Goal: Task Accomplishment & Management: Manage account settings

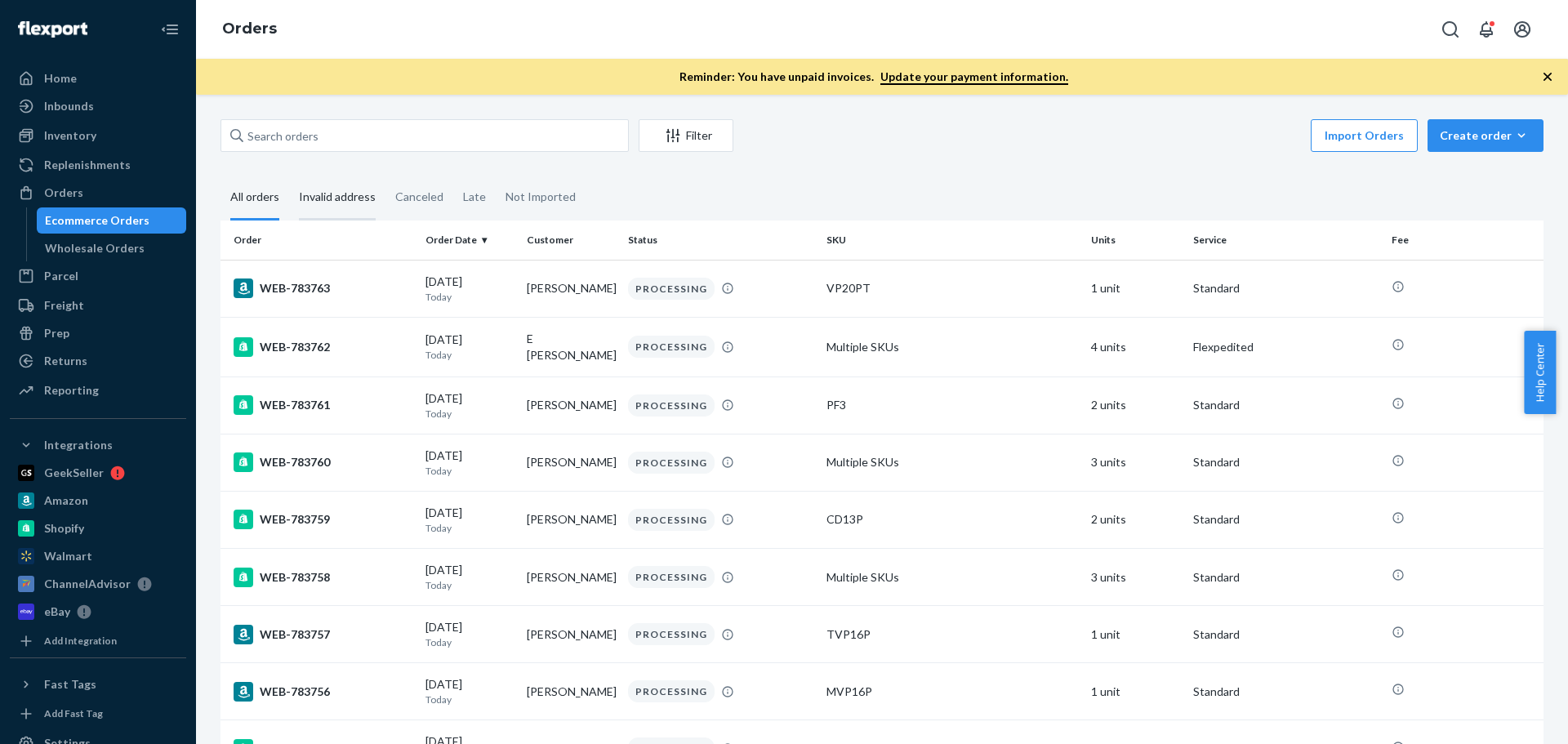
click at [333, 186] on div "Invalid address" at bounding box center [337, 198] width 77 height 45
click at [289, 175] on input "Invalid address" at bounding box center [289, 175] width 0 height 0
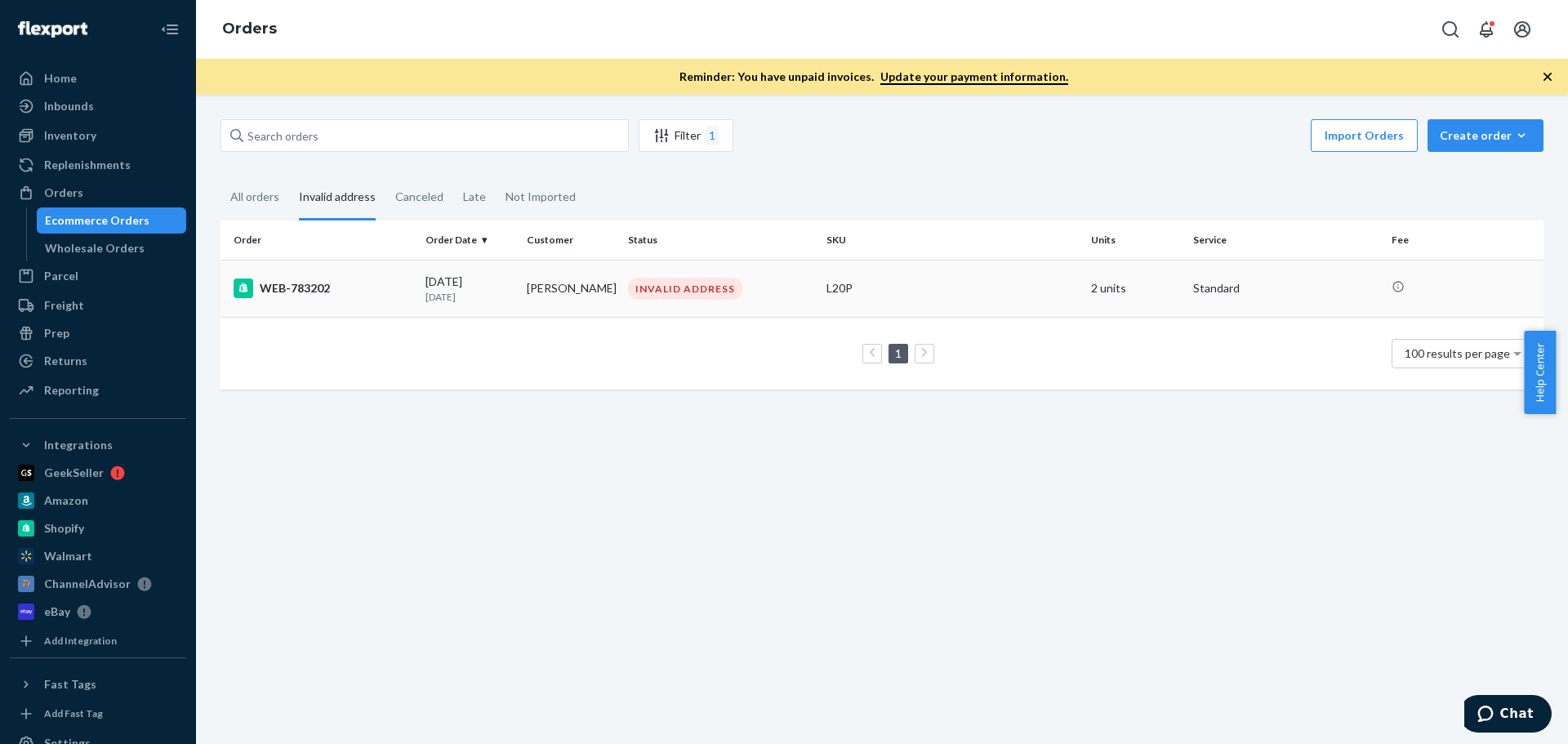
click at [459, 276] on div "[DATE] [DATE]" at bounding box center [470, 288] width 89 height 30
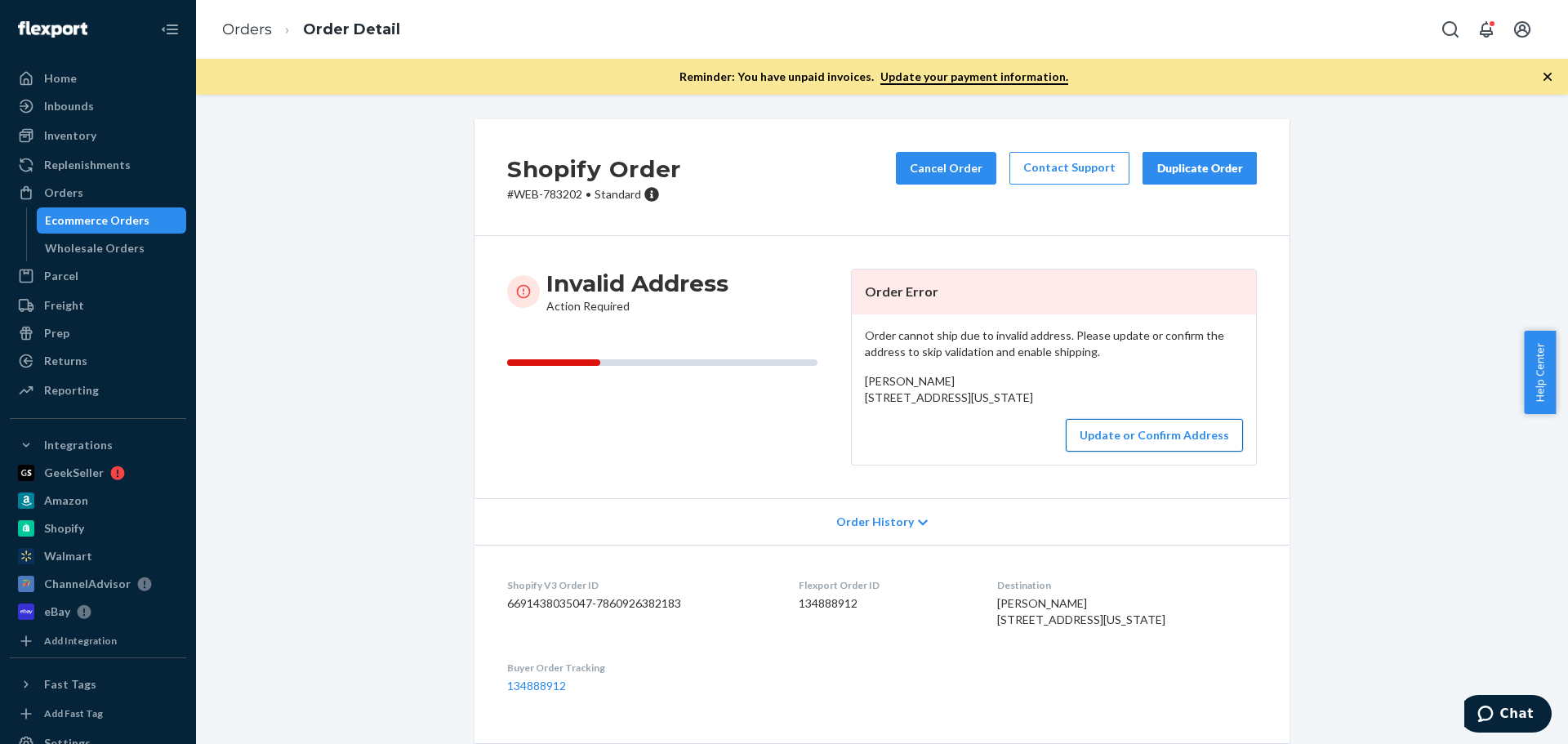
click at [1116, 451] on button "Update or Confirm Address" at bounding box center [1154, 435] width 177 height 32
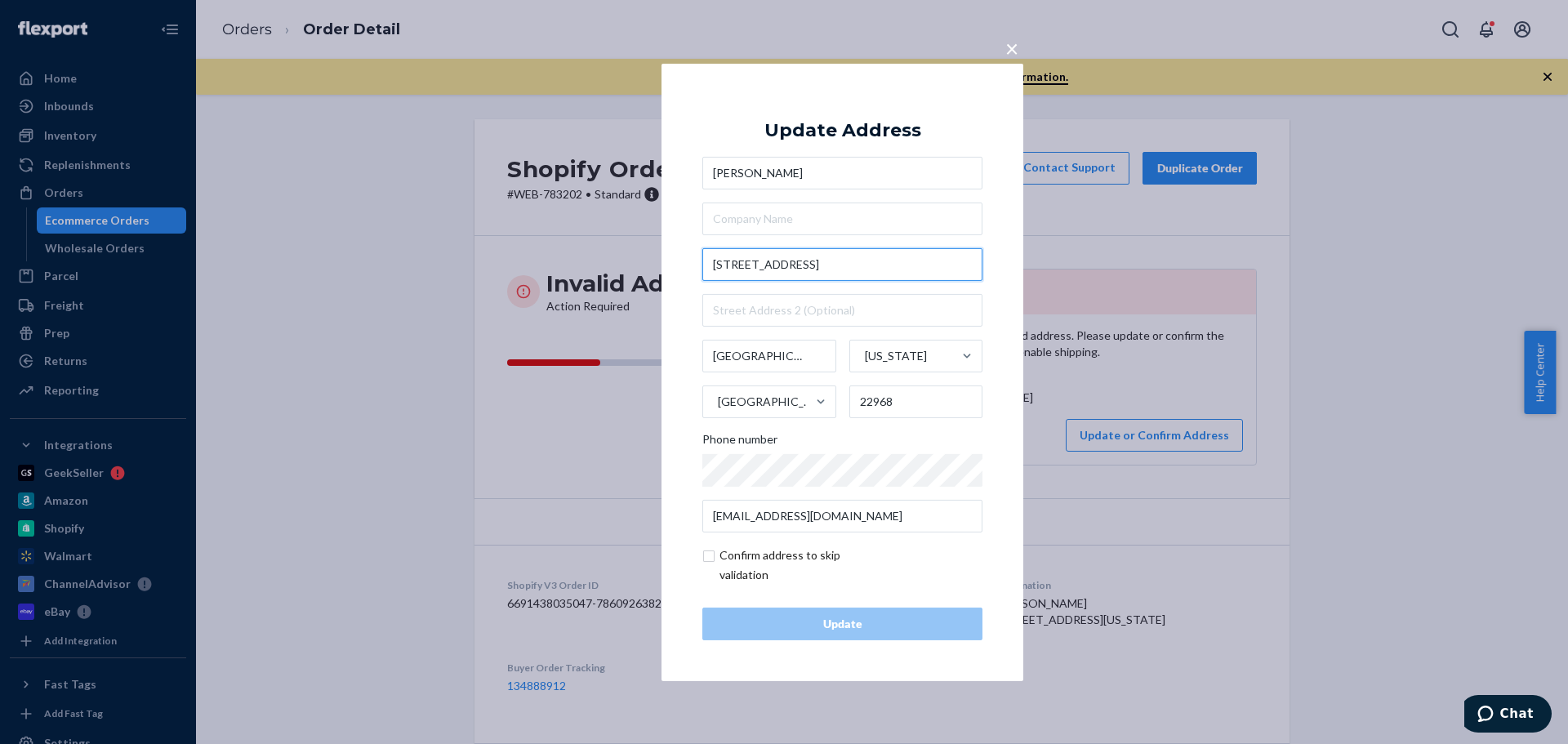
click at [862, 263] on input "[STREET_ADDRESS]" at bounding box center [842, 264] width 280 height 32
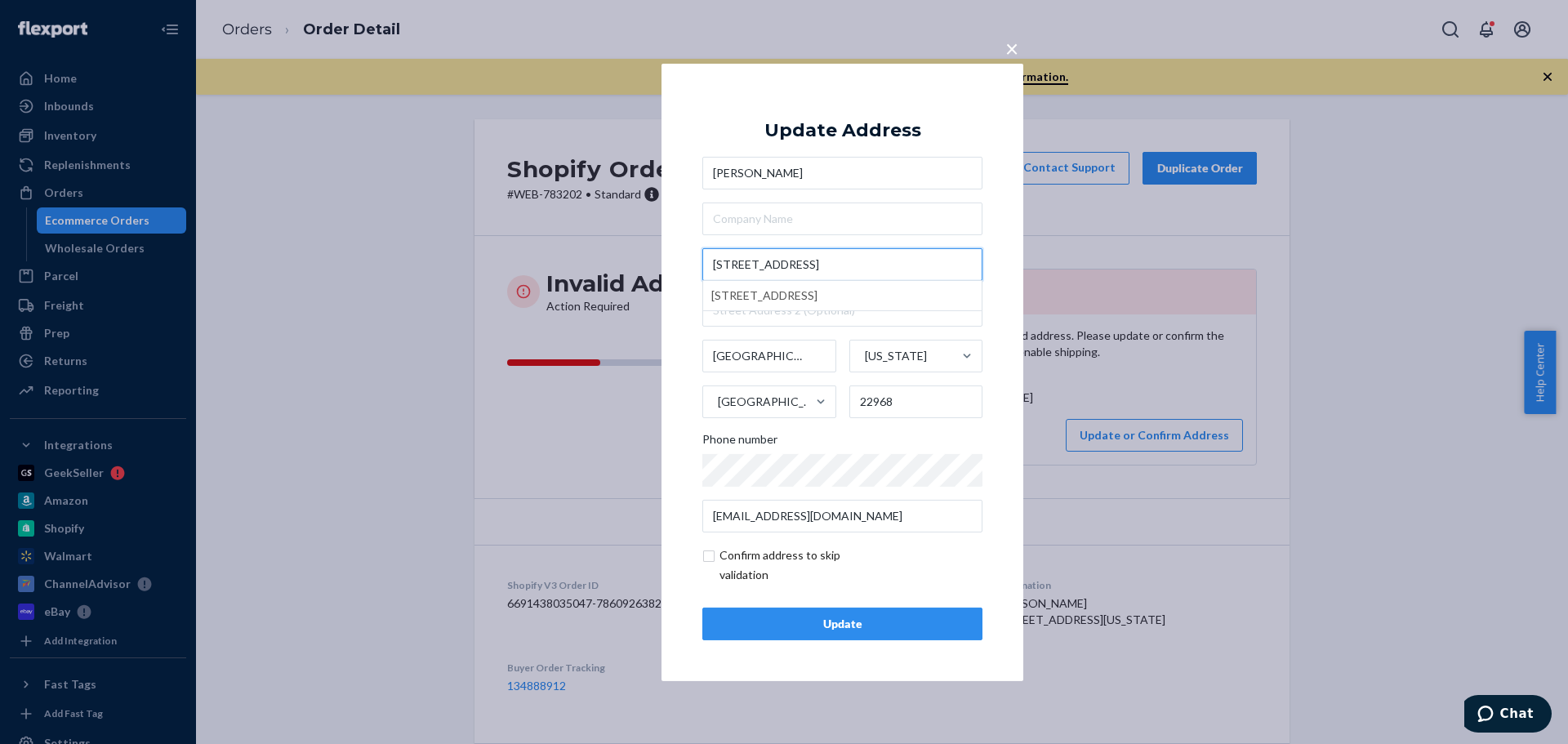
type input "[STREET_ADDRESS]"
click at [880, 617] on div "Update" at bounding box center [842, 624] width 252 height 17
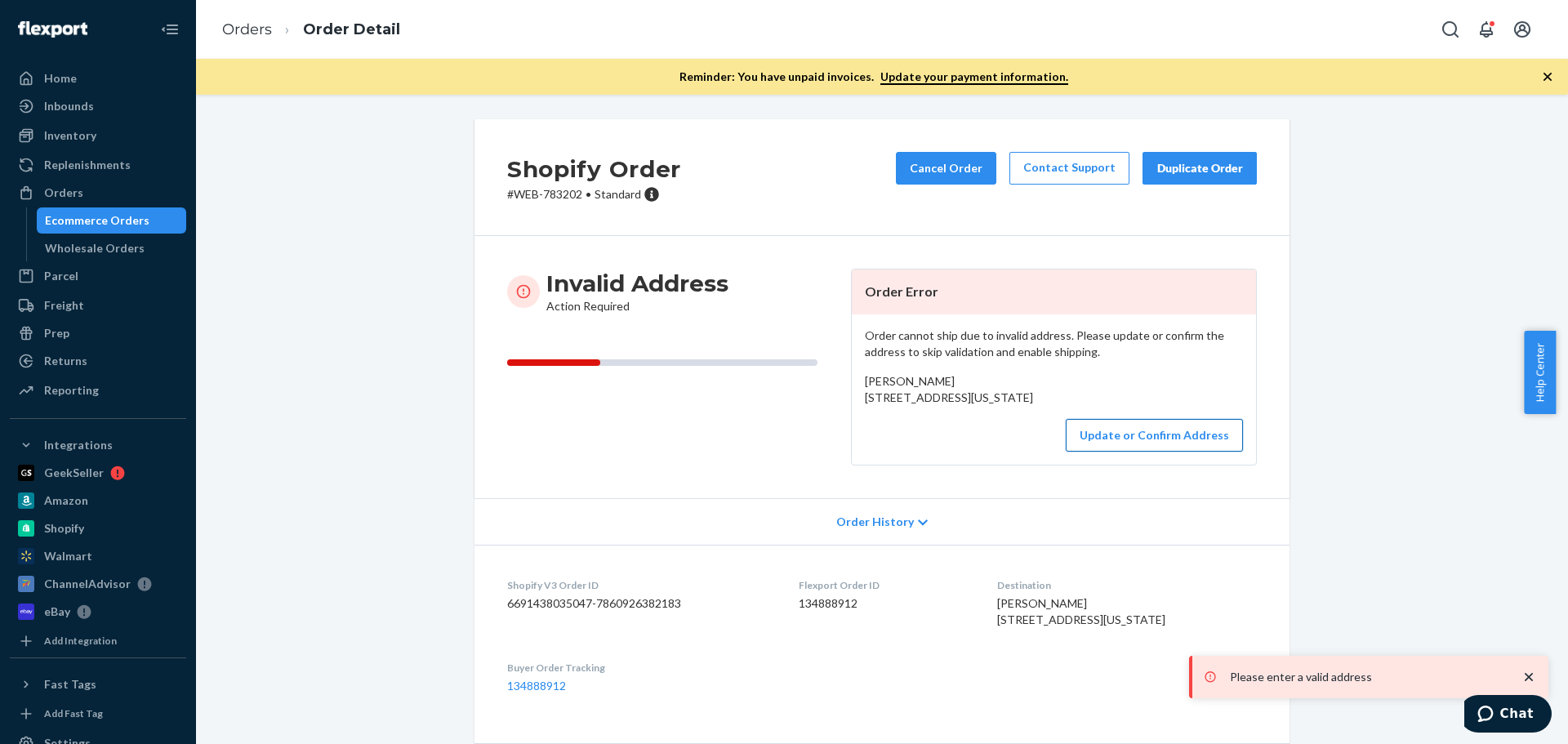
click at [1173, 451] on button "Update or Confirm Address" at bounding box center [1154, 435] width 177 height 32
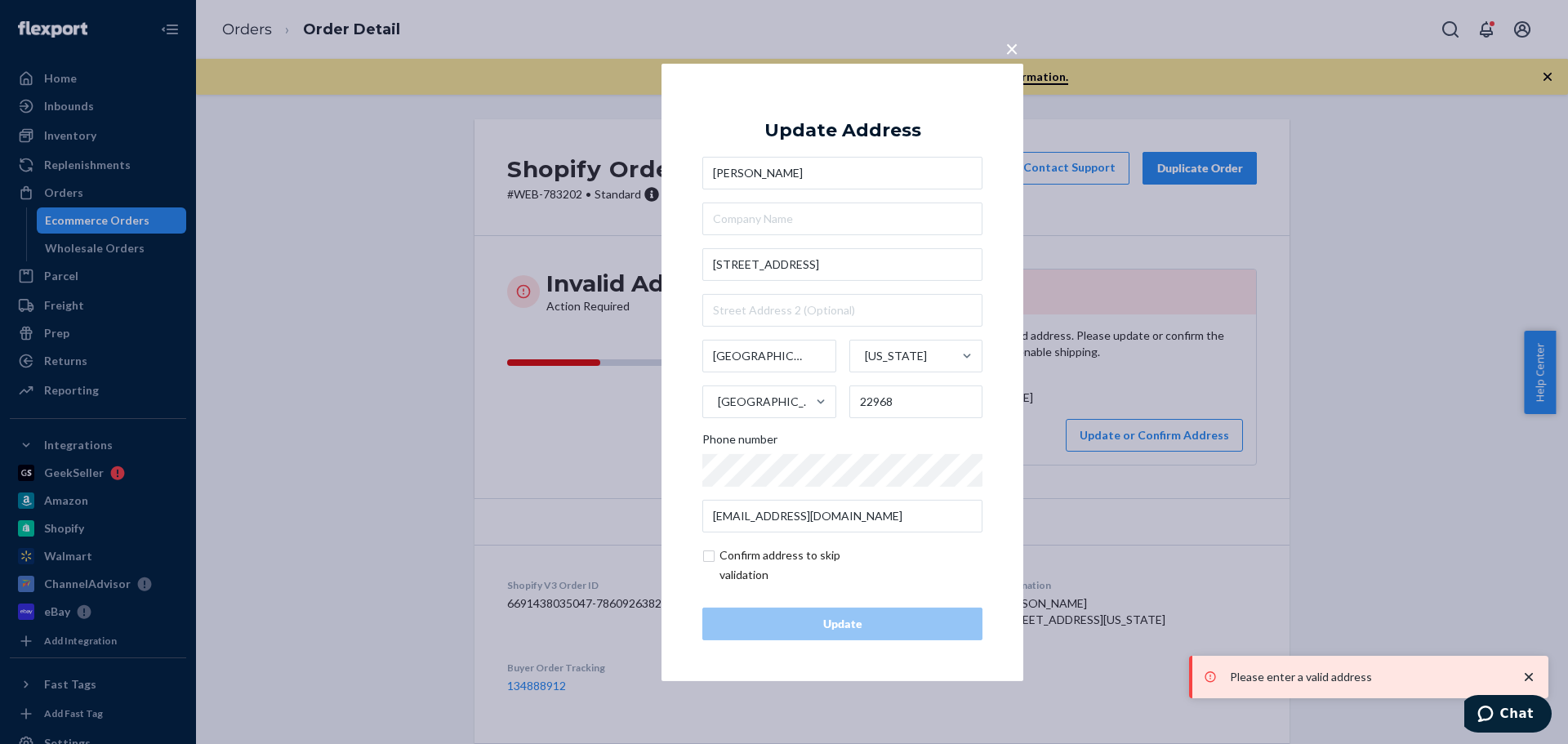
click at [758, 551] on input "checkbox" at bounding box center [797, 565] width 189 height 39
checkbox input "true"
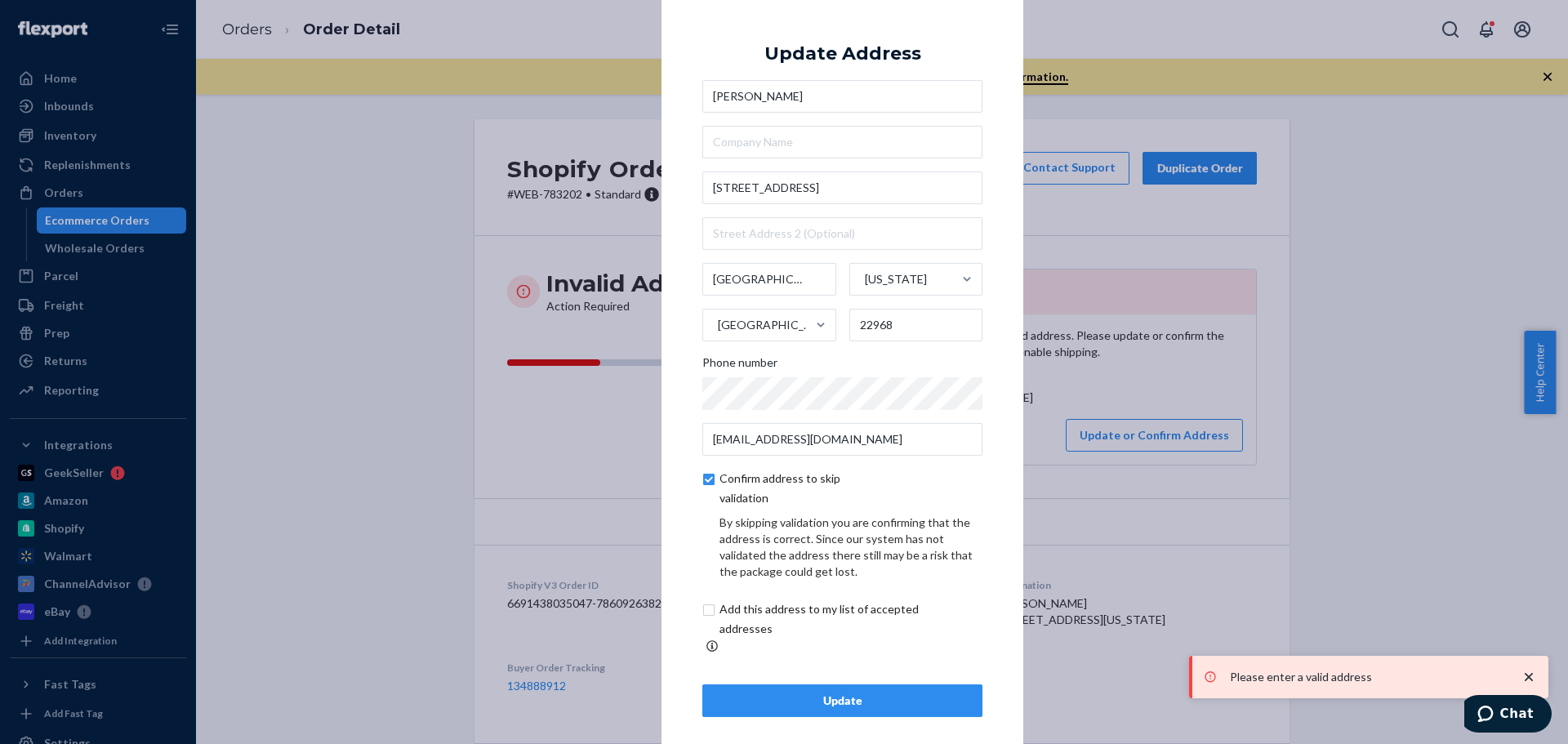
click at [802, 684] on button "Update" at bounding box center [842, 700] width 280 height 32
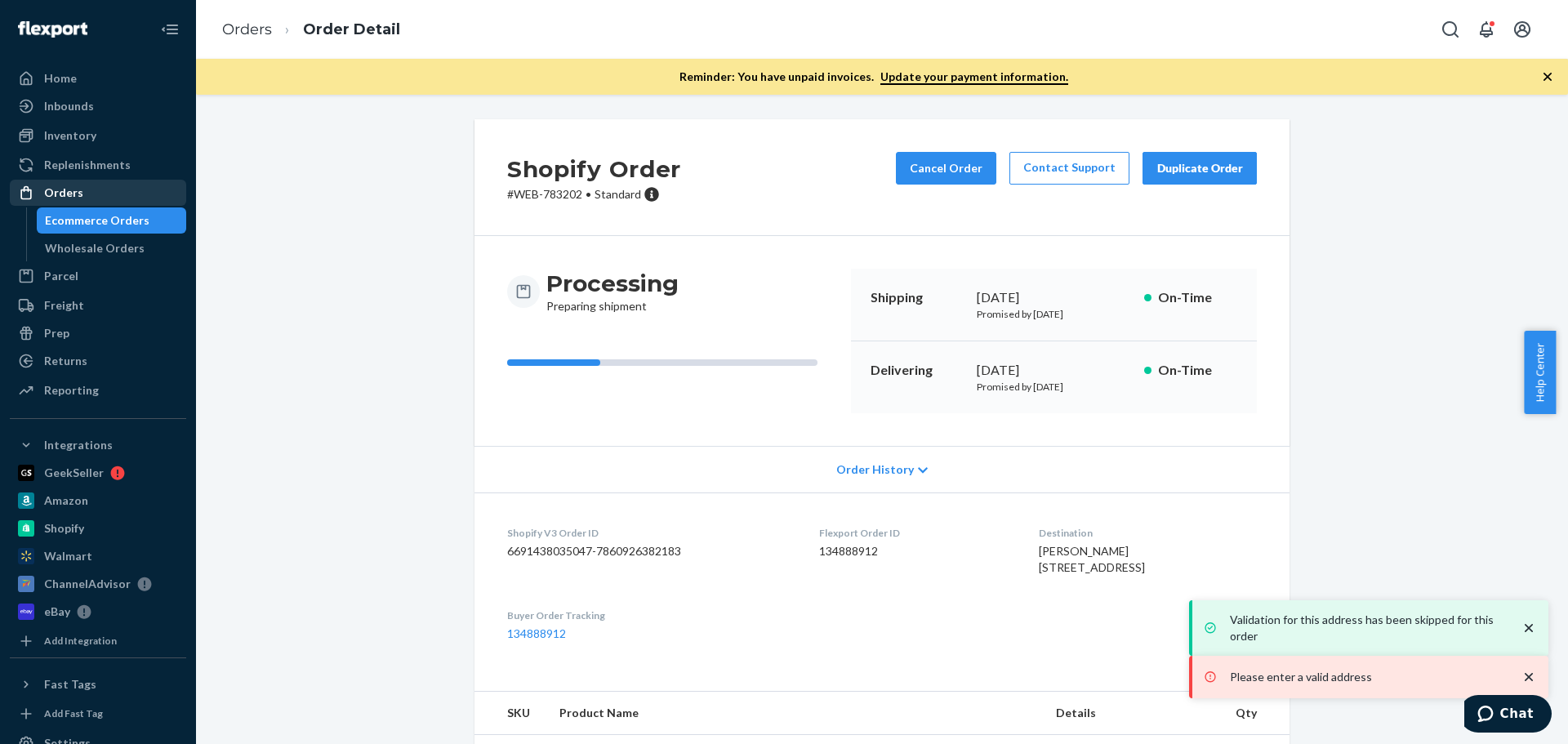
click at [89, 189] on div "Orders" at bounding box center [98, 192] width 174 height 23
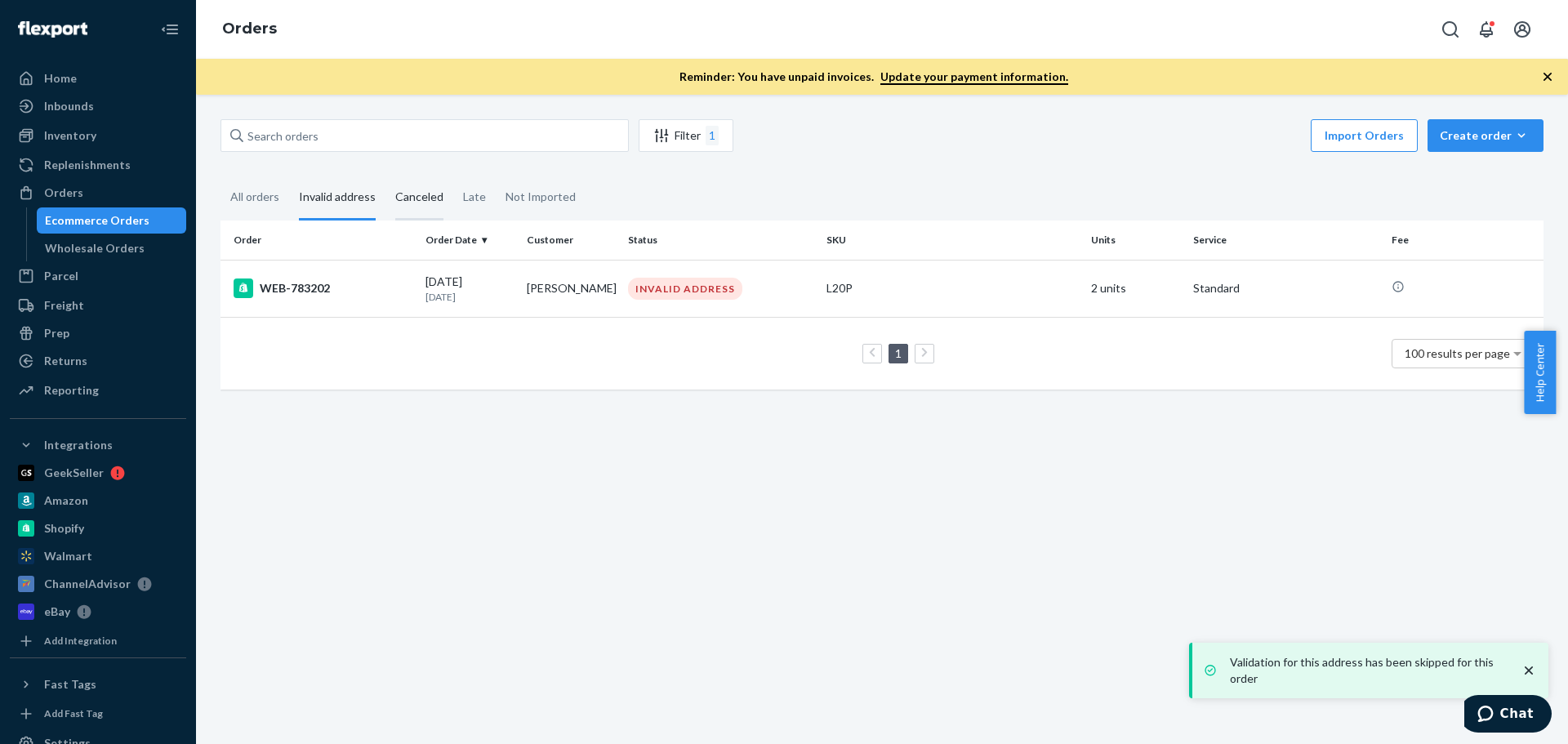
click at [424, 194] on div "Canceled" at bounding box center [419, 198] width 48 height 45
click at [386, 175] on input "Canceled" at bounding box center [386, 175] width 0 height 0
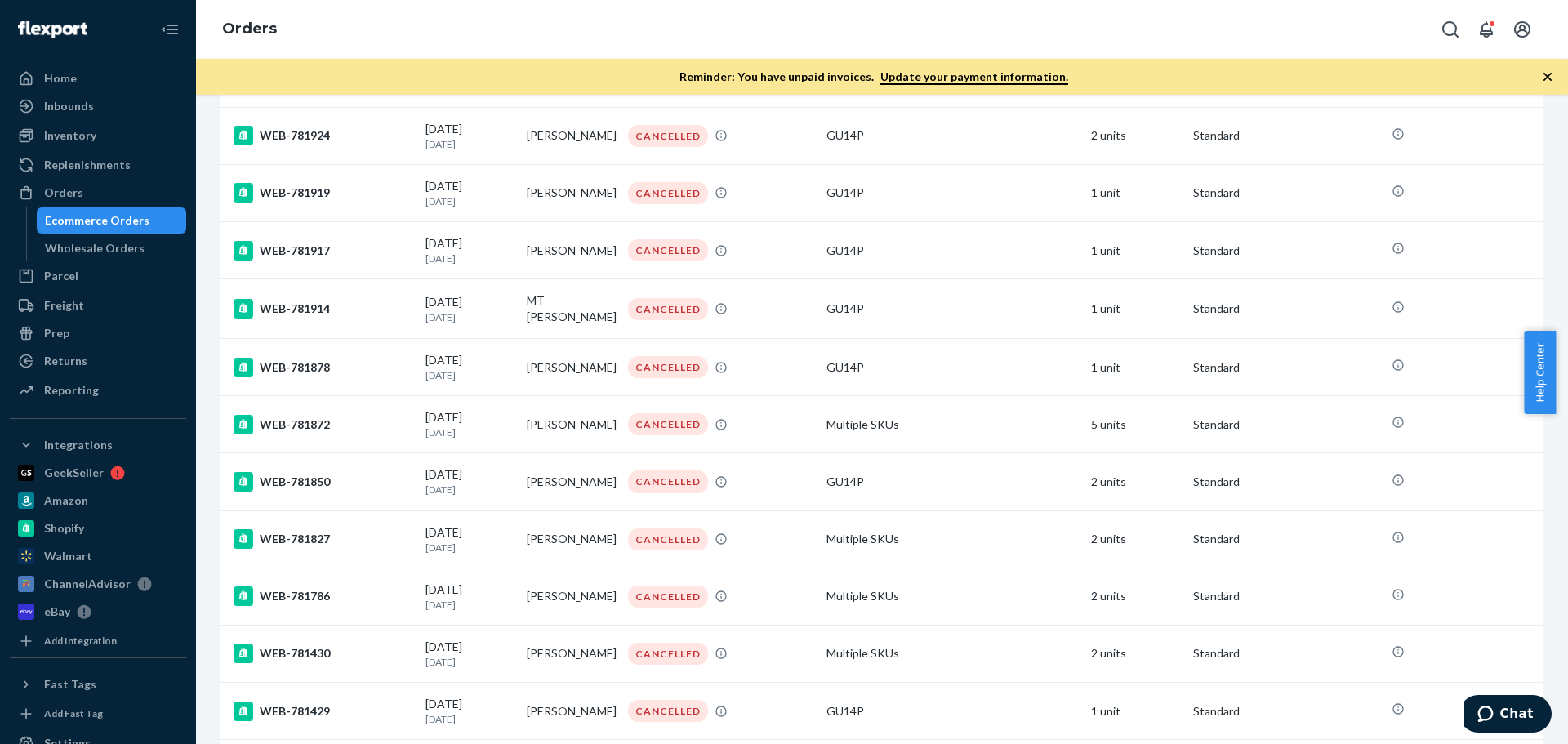
scroll to position [1552, 0]
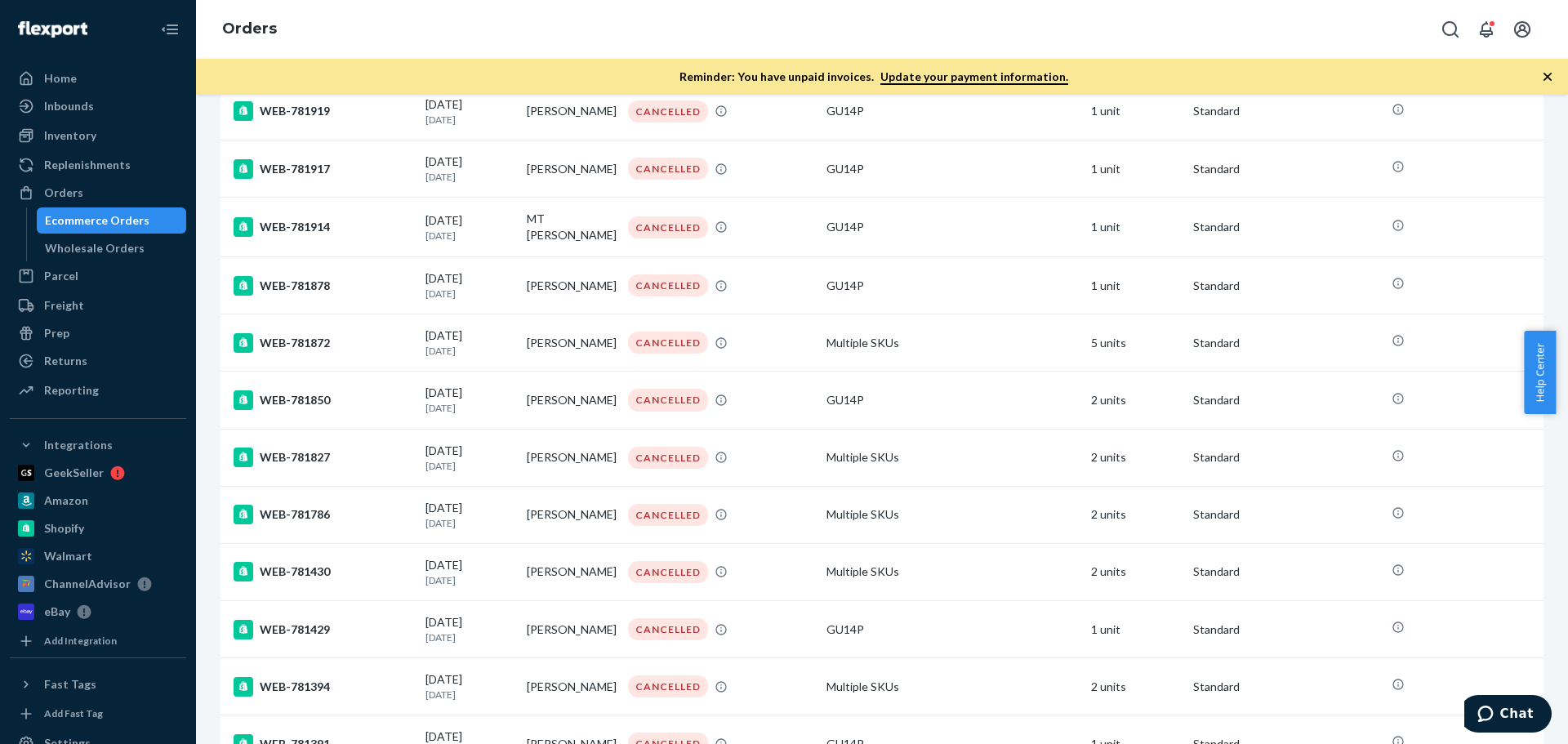
click at [1548, 78] on icon "button" at bounding box center [1548, 77] width 17 height 17
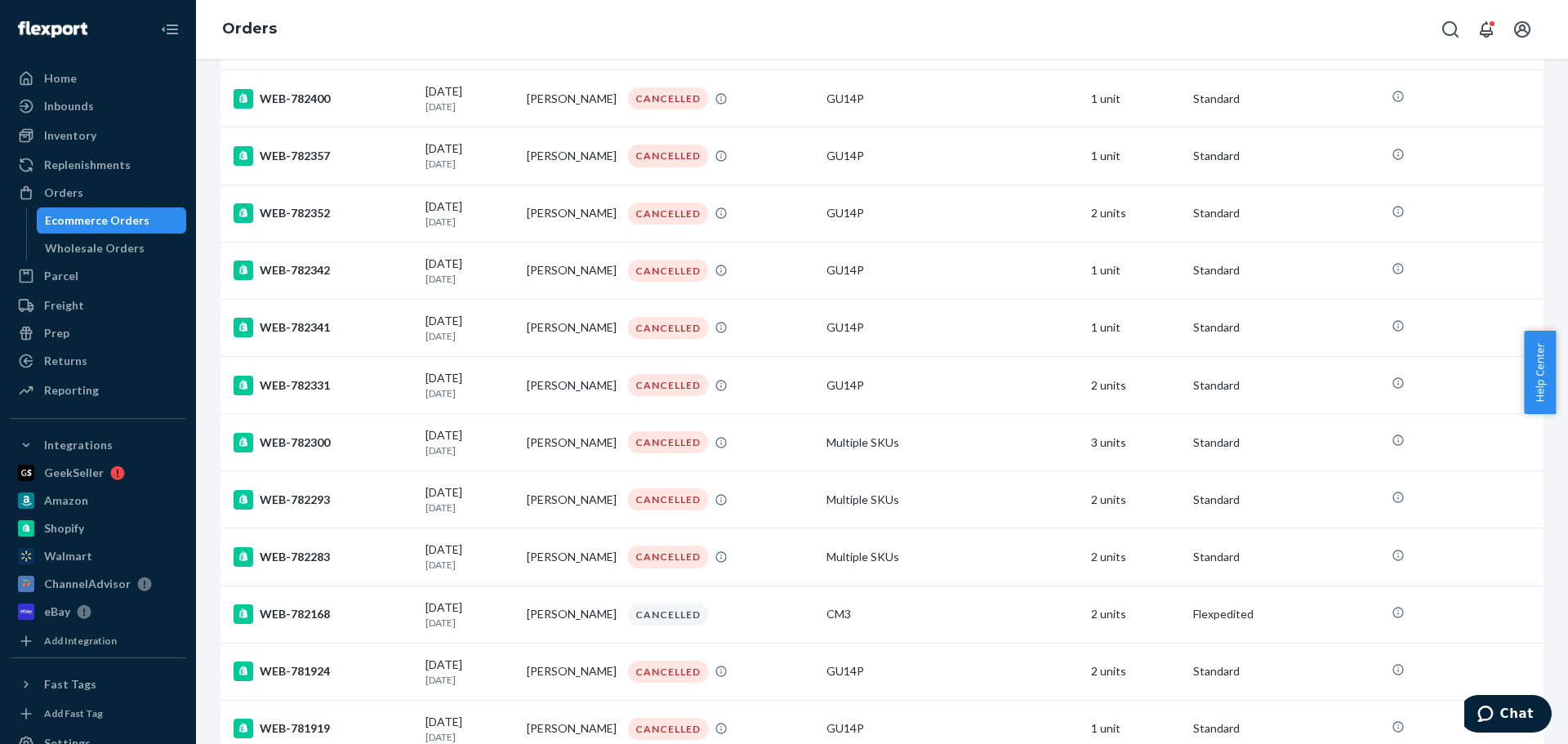
scroll to position [881, 0]
